Goal: Information Seeking & Learning: Learn about a topic

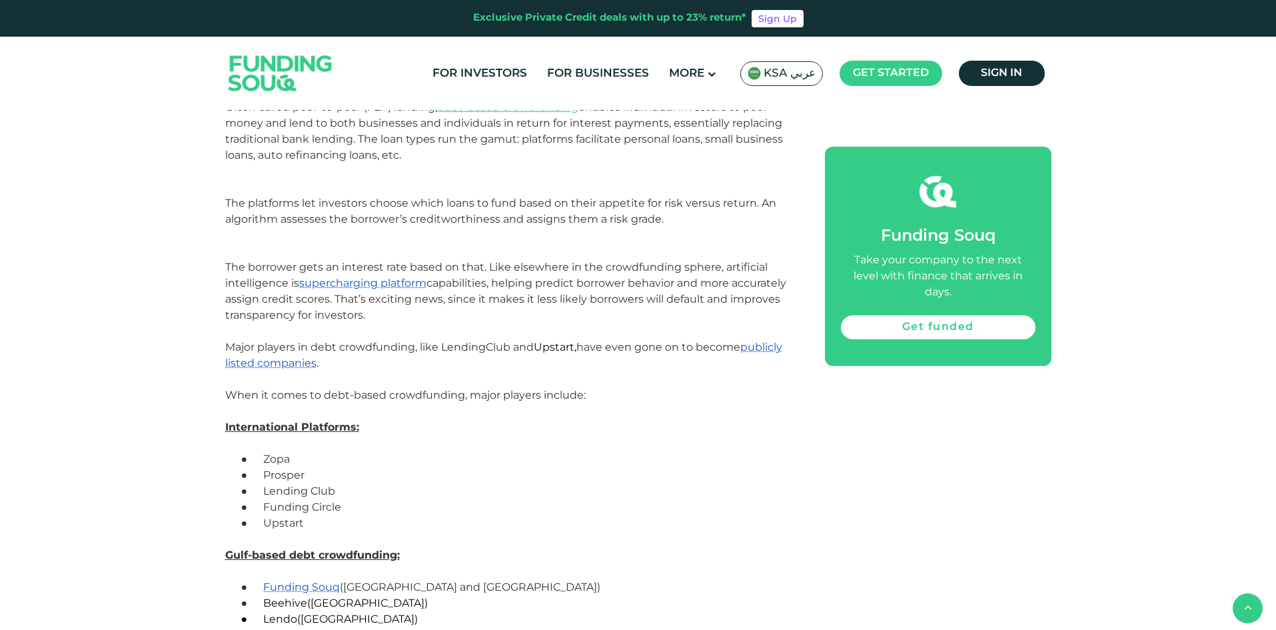
scroll to position [3132, 0]
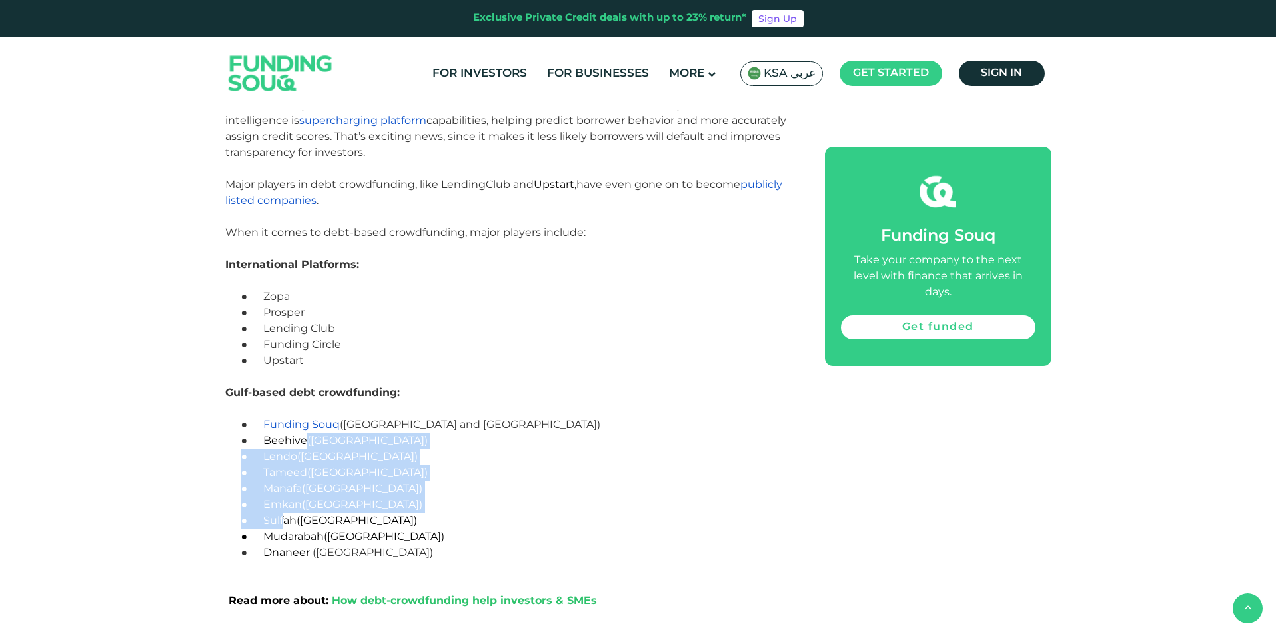
drag, startPoint x: 307, startPoint y: 445, endPoint x: 287, endPoint y: 514, distance: 71.5
click at [287, 514] on span "Sulfah" at bounding box center [279, 520] width 33 height 13
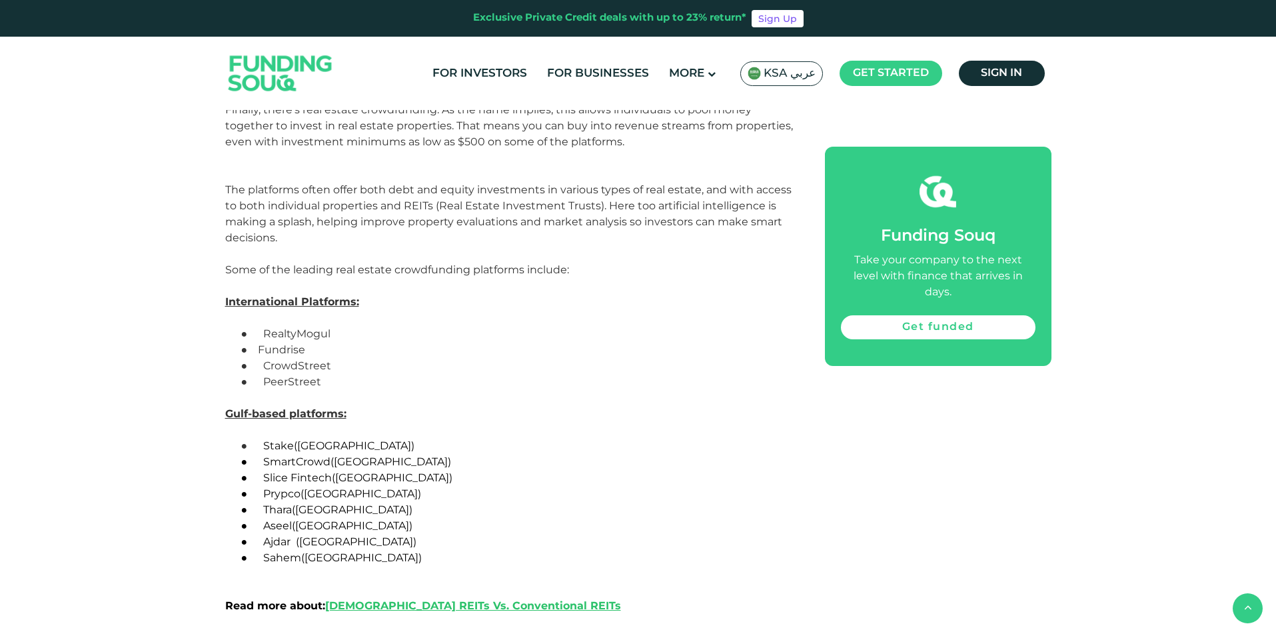
scroll to position [3732, 0]
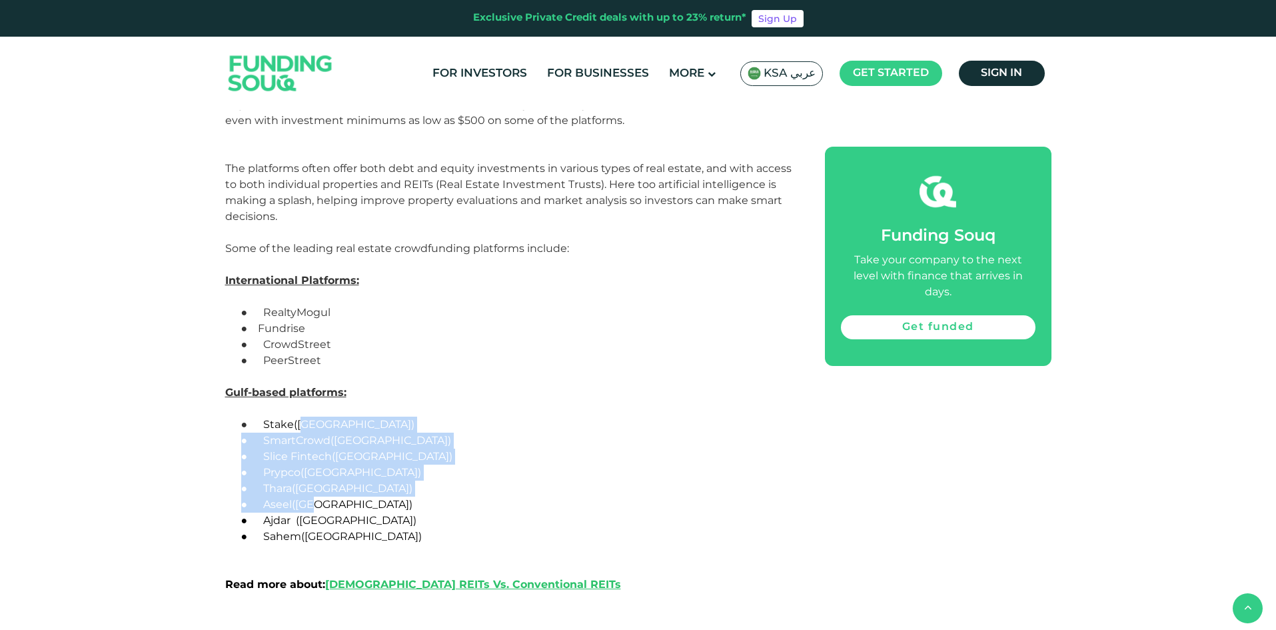
drag, startPoint x: 307, startPoint y: 427, endPoint x: 311, endPoint y: 510, distance: 82.7
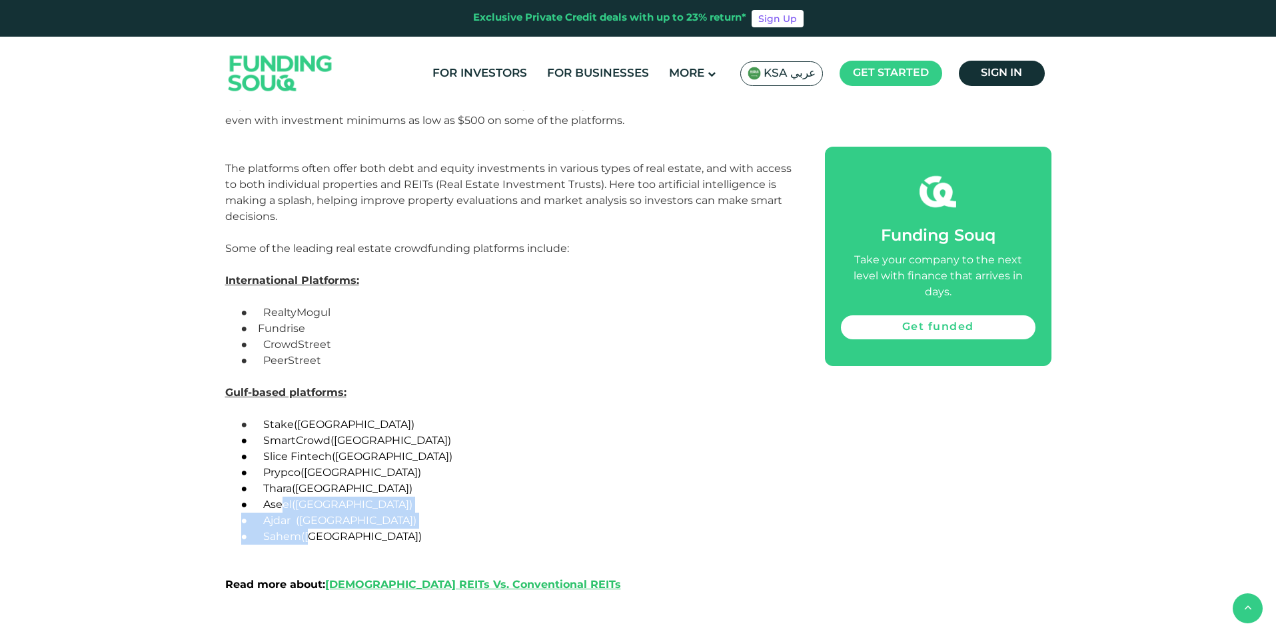
drag, startPoint x: 307, startPoint y: 538, endPoint x: 286, endPoint y: 500, distance: 42.7
click at [285, 498] on span "Aseel" at bounding box center [277, 504] width 29 height 13
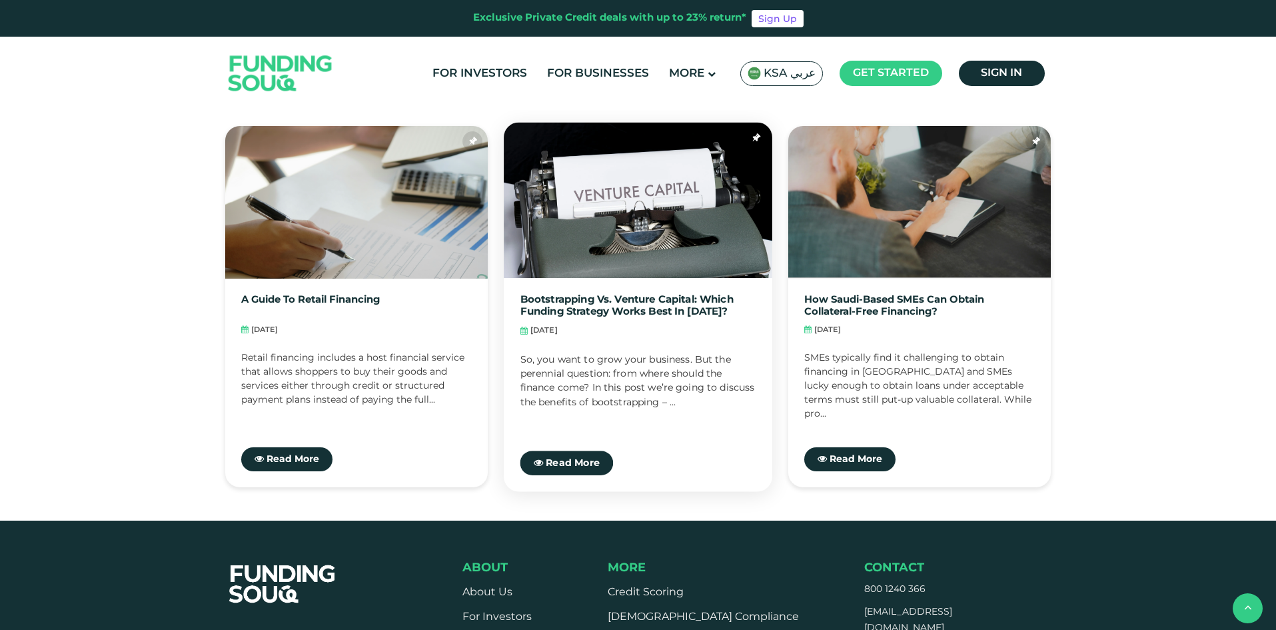
scroll to position [4598, 0]
